Goal: Information Seeking & Learning: Learn about a topic

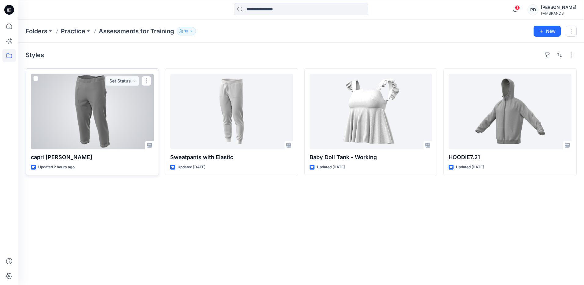
click at [106, 135] on div at bounding box center [92, 112] width 123 height 76
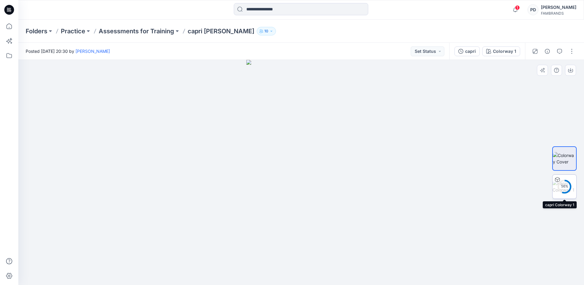
click at [567, 190] on circle at bounding box center [565, 186] width 12 height 12
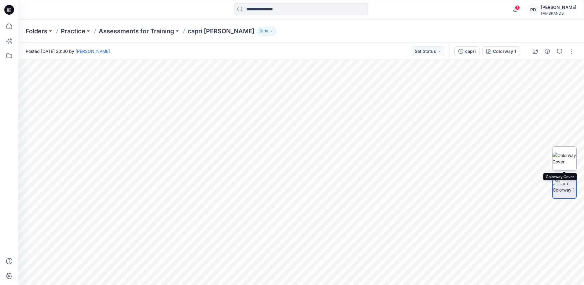
drag, startPoint x: 564, startPoint y: 157, endPoint x: 550, endPoint y: 157, distance: 13.8
click at [563, 157] on img at bounding box center [565, 158] width 24 height 13
